Goal: Task Accomplishment & Management: Manage account settings

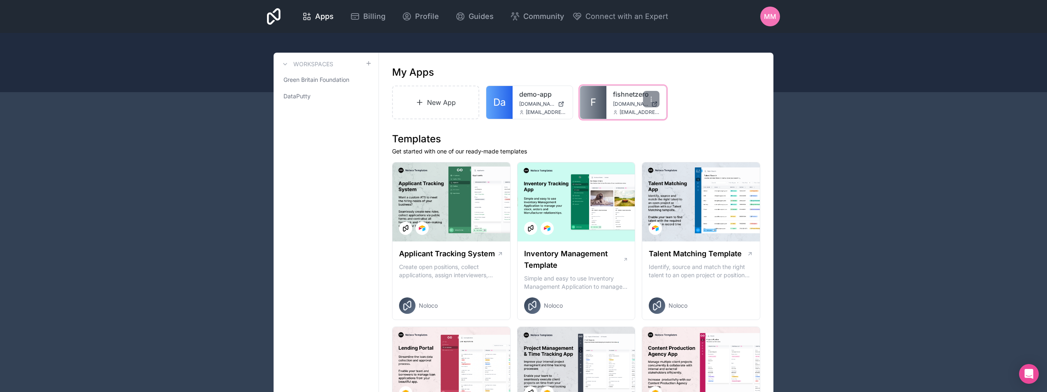
click at [616, 113] on icon at bounding box center [615, 113] width 2 height 1
click at [624, 111] on span "[EMAIL_ADDRESS][DOMAIN_NAME]" at bounding box center [640, 112] width 40 height 7
click at [596, 98] on link "F" at bounding box center [593, 102] width 26 height 33
click at [309, 81] on span "Green Britain Foundation" at bounding box center [317, 80] width 66 height 8
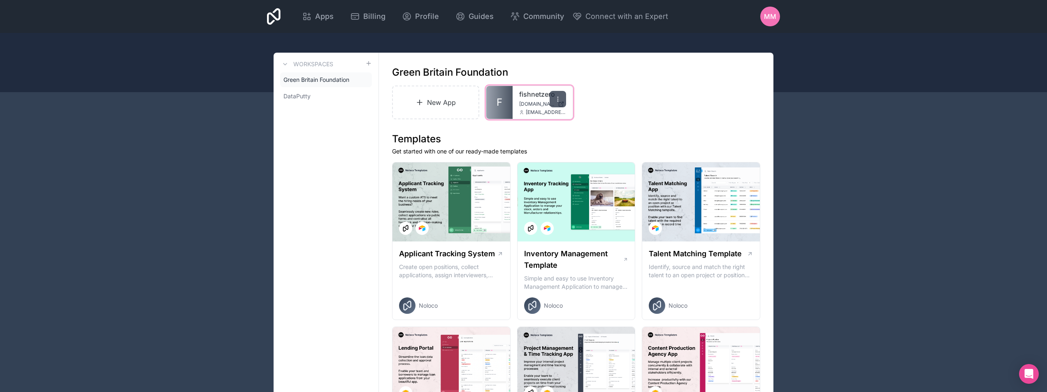
click at [559, 96] on icon at bounding box center [558, 99] width 7 height 7
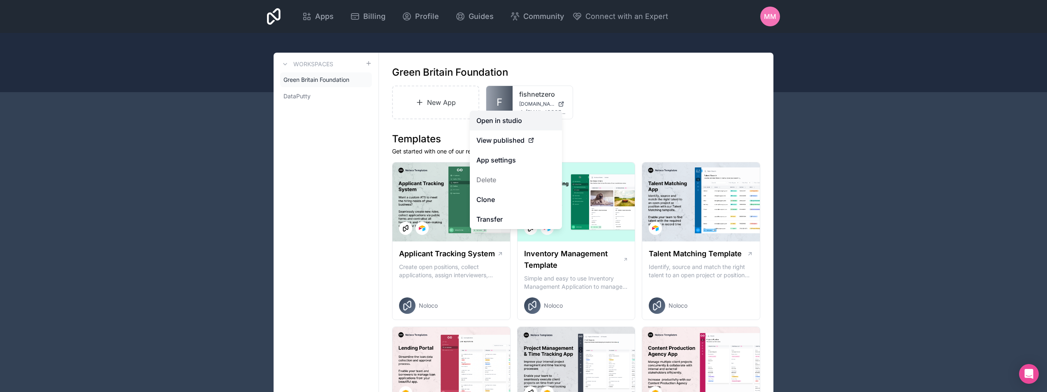
click at [517, 118] on link "Open in studio" at bounding box center [516, 121] width 92 height 20
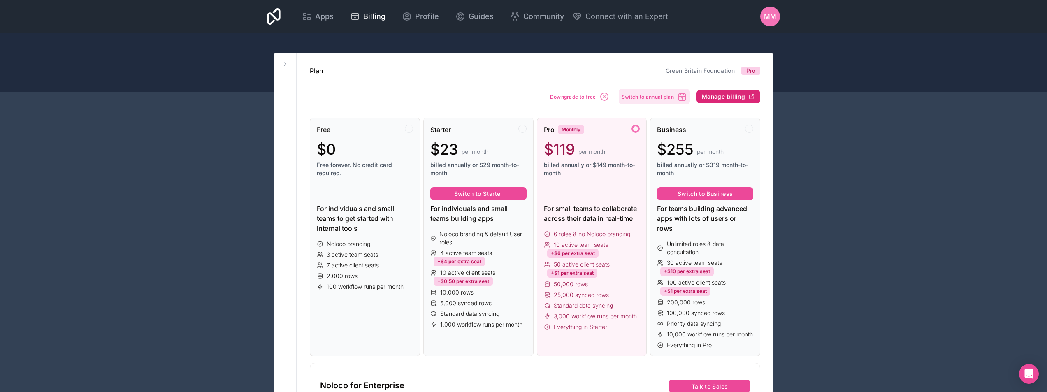
click at [732, 99] on span "Manage billing" at bounding box center [723, 96] width 43 height 7
